Goal: Information Seeking & Learning: Learn about a topic

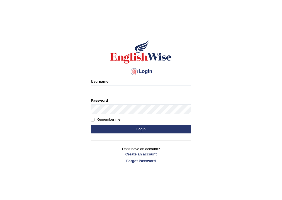
click at [102, 92] on input "Username" at bounding box center [141, 89] width 100 height 9
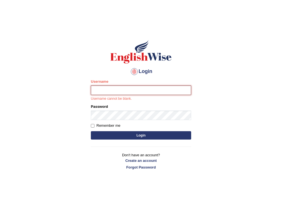
click at [112, 91] on input "Username" at bounding box center [141, 89] width 100 height 9
type input "khoderchamma_parramatta"
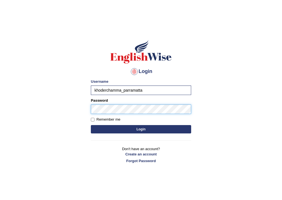
click at [91, 125] on button "Login" at bounding box center [141, 129] width 100 height 8
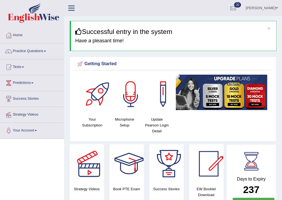
click at [30, 50] on link "Practice Questions" at bounding box center [31, 50] width 63 height 14
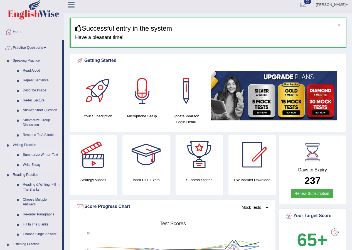
scroll to position [3, 0]
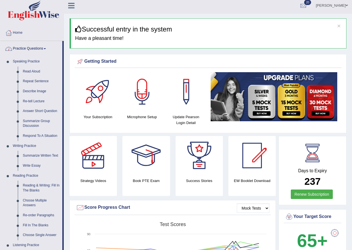
click at [35, 48] on link "Practice Questions" at bounding box center [31, 48] width 62 height 14
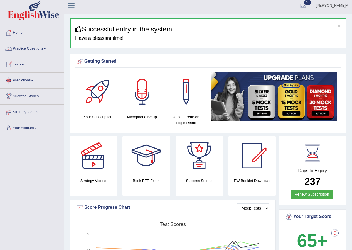
click at [22, 63] on link "Tests" at bounding box center [31, 64] width 63 height 14
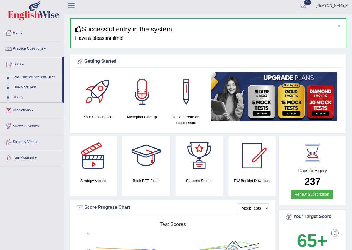
click at [20, 77] on link "Take Practice Sectional Test" at bounding box center [36, 77] width 52 height 10
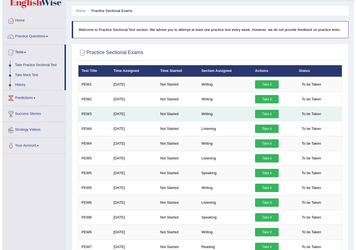
scroll to position [56, 0]
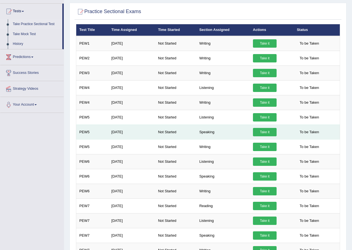
click at [264, 130] on link "Take it" at bounding box center [265, 132] width 24 height 8
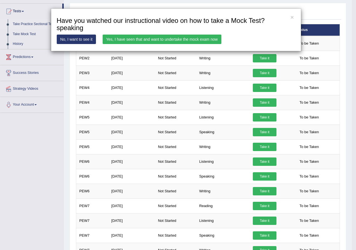
click at [179, 40] on link "Yes, I have seen that and want to undertake the mock exam now" at bounding box center [162, 39] width 119 height 9
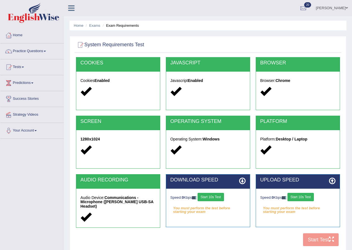
click at [304, 197] on button "Start 10s Test" at bounding box center [301, 197] width 26 height 8
click at [306, 197] on button "Start 10s Test" at bounding box center [306, 197] width 26 height 8
click at [219, 196] on button "Start 10s Test" at bounding box center [211, 197] width 26 height 8
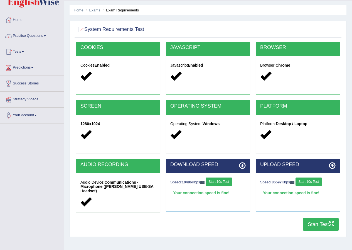
scroll to position [28, 0]
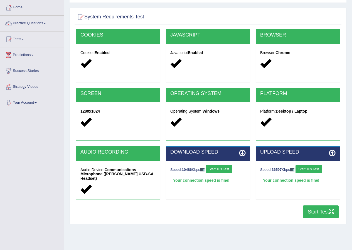
click at [309, 214] on button "Start Test" at bounding box center [321, 211] width 36 height 13
